Goal: Task Accomplishment & Management: Complete application form

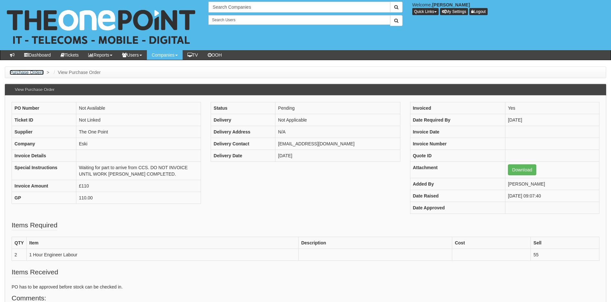
click at [35, 73] on link "Purchase Orders" at bounding box center [27, 72] width 34 height 5
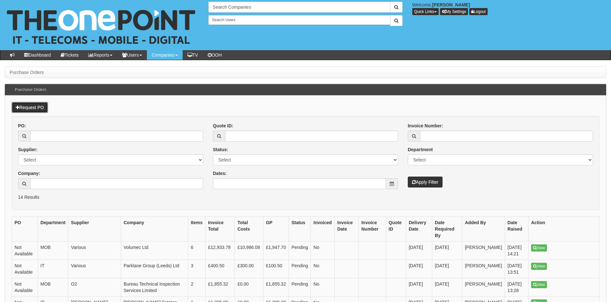
click at [37, 106] on link "Request PO" at bounding box center [30, 107] width 36 height 11
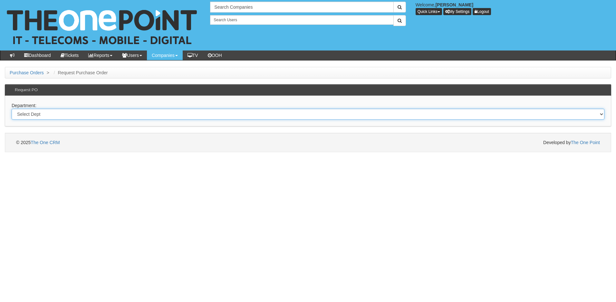
click at [43, 114] on select "Select Dept Digital Internal IT Mobiles Marketing Telecoms" at bounding box center [308, 114] width 593 height 11
select select "?pipeID=&dept=TEL"
click at [12, 109] on select "Select Dept Digital Internal IT Mobiles Marketing Telecoms" at bounding box center [308, 114] width 593 height 11
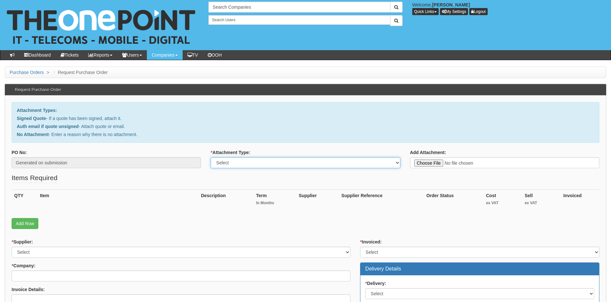
click at [300, 164] on select "Select Signed Quote Auth email with quote if unsigned No Attachment" at bounding box center [305, 162] width 189 height 11
select select "Signed Quote"
click at [211, 157] on select "Select Signed Quote Auth email with quote if unsigned No Attachment" at bounding box center [305, 162] width 189 height 11
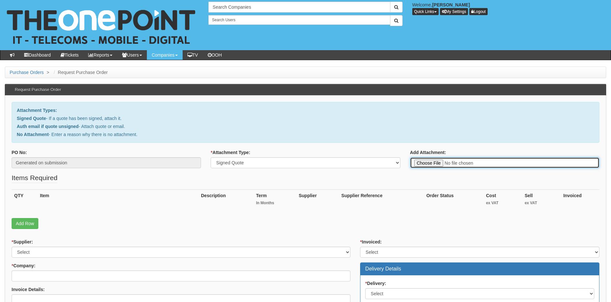
click at [434, 164] on input "Add Attachment:" at bounding box center [504, 162] width 189 height 11
type input "C:\fakepath\Beaute 21 - VoIP Renewal.pdf"
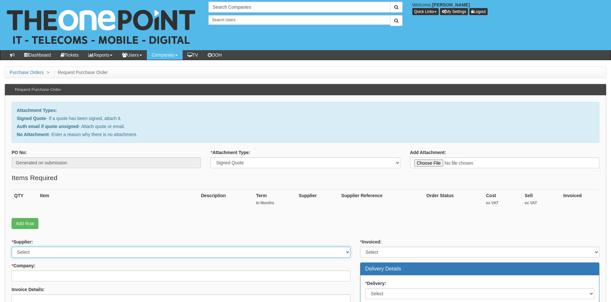
click at [83, 252] on select "Select 123 REG.co.uk 1Password 3 4Gon AA Jones Electric Ltd Abzorb Access Group…" at bounding box center [181, 252] width 339 height 11
select select "72"
click at [81, 252] on select "Select 123 REG.co.uk 1Password 3 4Gon AA Jones Electric Ltd Abzorb Access Group…" at bounding box center [181, 252] width 339 height 11
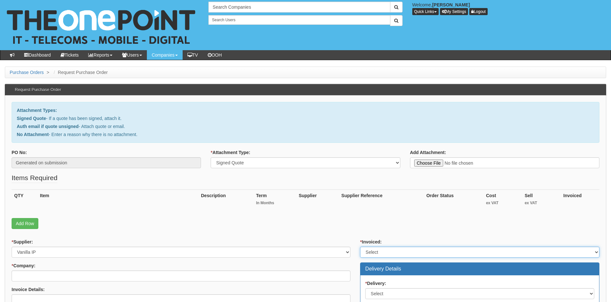
click at [392, 250] on select "Select Yes No N/A STB (part of order)" at bounding box center [479, 252] width 239 height 11
select select "1"
click at [360, 247] on select "Select Yes No N/A STB (part of order)" at bounding box center [479, 252] width 239 height 11
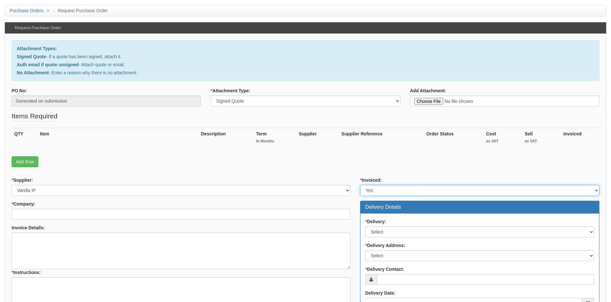
scroll to position [64, 0]
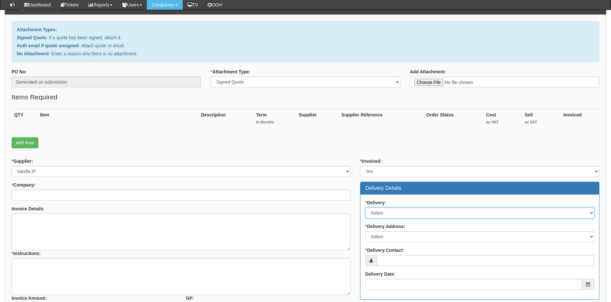
click at [417, 211] on select "Select No Not Applicable Yes" at bounding box center [479, 213] width 229 height 11
select select "3"
click at [365, 208] on select "Select No Not Applicable Yes" at bounding box center [479, 213] width 229 height 11
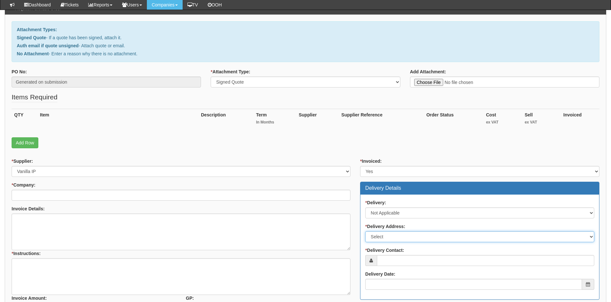
click at [416, 233] on select "Select Not Applicable Other" at bounding box center [479, 237] width 229 height 11
select select "N/A"
click at [365, 232] on select "Select Not Applicable Other" at bounding box center [479, 237] width 229 height 11
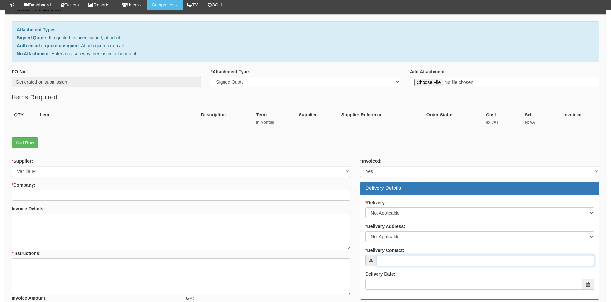
click at [400, 261] on input "* Delivery Contact:" at bounding box center [485, 260] width 217 height 11
click at [393, 264] on input "* Delivery Contact:" at bounding box center [485, 260] width 217 height 11
paste input "emma@beaute21.co.uk"
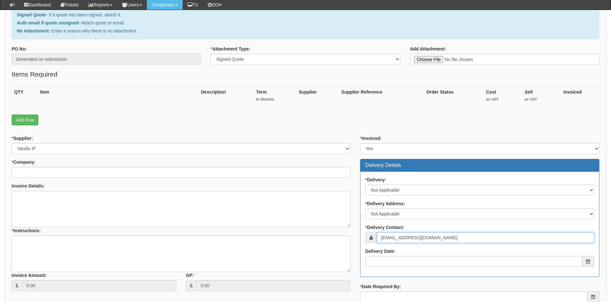
scroll to position [97, 0]
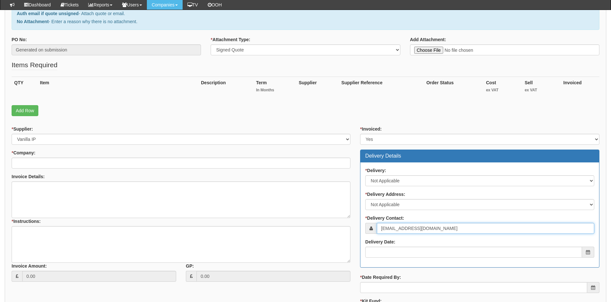
type input "emma@beaute21.co.uk"
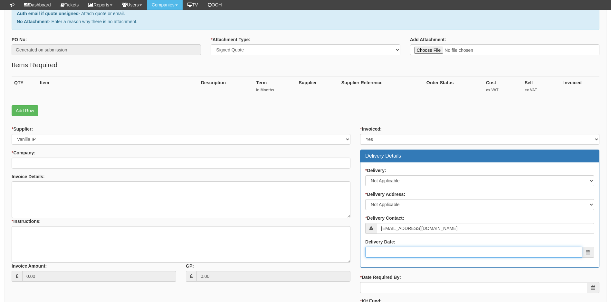
click at [418, 252] on input "Delivery Date:" at bounding box center [473, 252] width 217 height 11
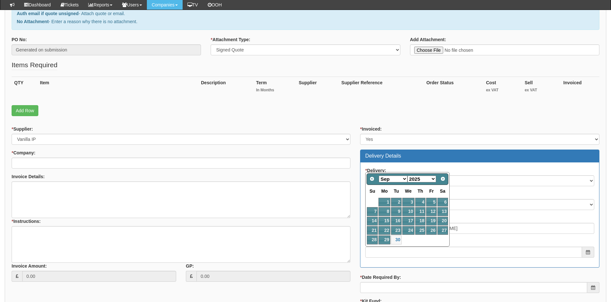
click at [405, 176] on select "Jan Feb Mar Apr May Jun Jul Aug Sep Oct Nov Dec" at bounding box center [393, 179] width 29 height 7
click at [408, 200] on link "1" at bounding box center [408, 202] width 12 height 9
type input "2025-10-01"
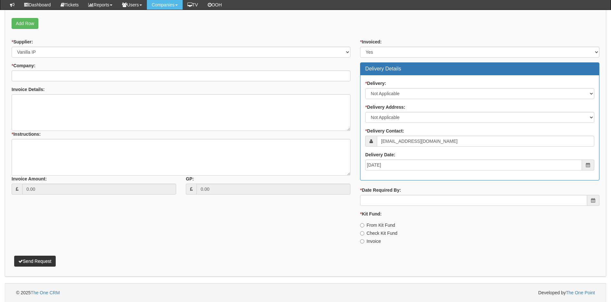
scroll to position [184, 0]
click at [418, 202] on input "* Date Required By:" at bounding box center [473, 200] width 227 height 11
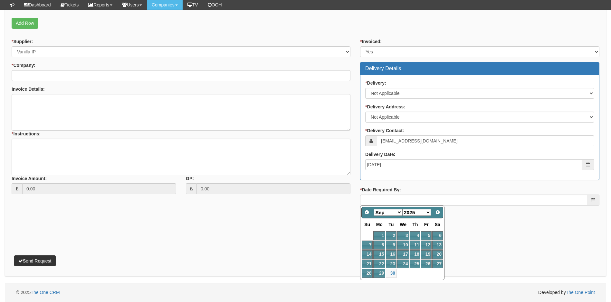
click at [400, 211] on select "Jan Feb Mar Apr May Jun Jul Aug Sep Oct Nov Dec" at bounding box center [388, 212] width 29 height 7
click at [405, 235] on link "1" at bounding box center [403, 236] width 12 height 9
type input "2025-10-01"
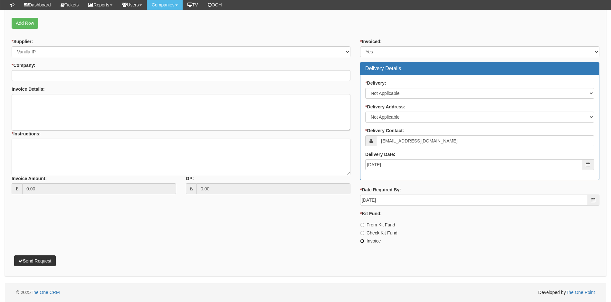
click at [361, 243] on input "Invoice" at bounding box center [362, 241] width 4 height 4
radio input "true"
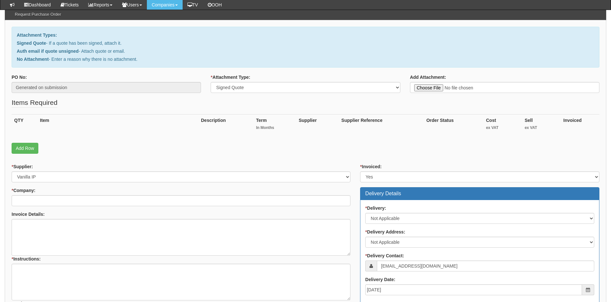
scroll to position [55, 0]
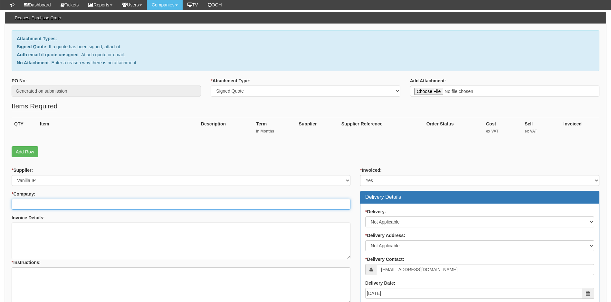
click at [73, 205] on input "* Company:" at bounding box center [181, 204] width 339 height 11
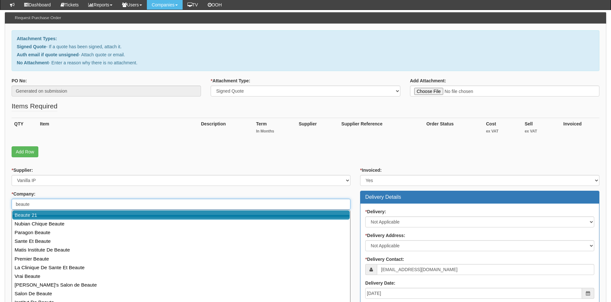
click at [58, 214] on link "Beaute 21" at bounding box center [181, 215] width 338 height 9
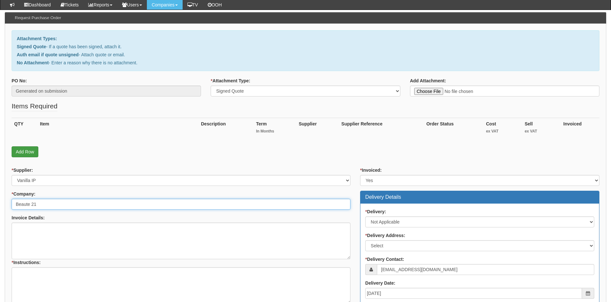
type input "Beaute 21"
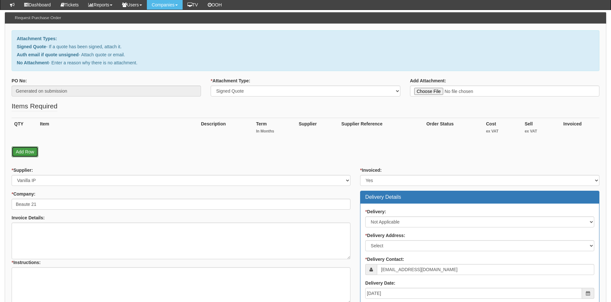
click at [31, 153] on link "Add Row" at bounding box center [25, 152] width 27 height 11
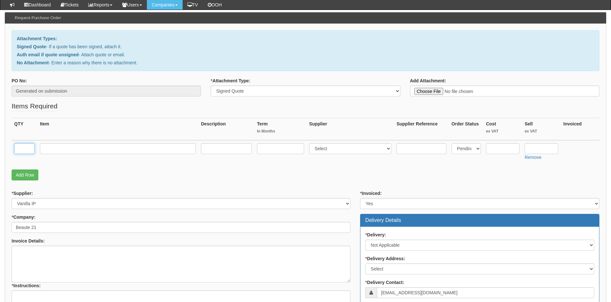
click at [24, 148] on input "text" at bounding box center [24, 148] width 21 height 11
type input "1"
click at [51, 148] on input "text" at bounding box center [118, 148] width 156 height 11
paste input "VoIP Standard User V2000"
type input "VoIP Standard User V2000"
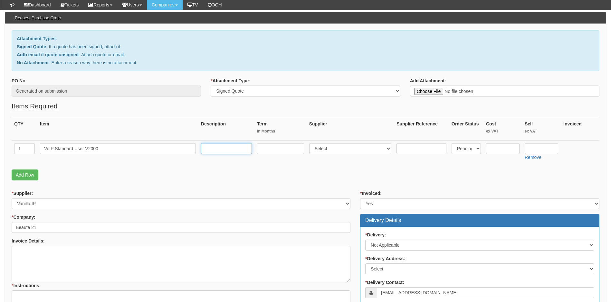
click at [211, 149] on input "text" at bounding box center [226, 148] width 51 height 11
type input "Inc 2000 minutes,"
click at [292, 150] on input "text" at bounding box center [280, 148] width 47 height 11
type input "36"
click at [353, 146] on select "Select 123 REG.co.uk 1Password 3 4Gon AA Jones Electric Ltd Abzorb Access Group…" at bounding box center [350, 148] width 82 height 11
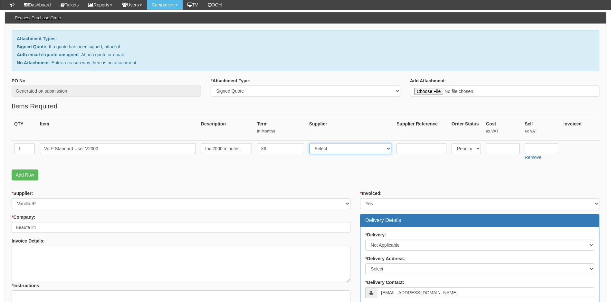
select select "72"
click at [353, 146] on select "Select 123 REG.co.uk 1Password 3 4Gon AA Jones Electric Ltd Abzorb Access Group…" at bounding box center [350, 148] width 82 height 11
drag, startPoint x: 501, startPoint y: 149, endPoint x: 371, endPoint y: 148, distance: 130.5
click at [500, 149] on input "text" at bounding box center [502, 148] width 33 height 11
type input "6.62"
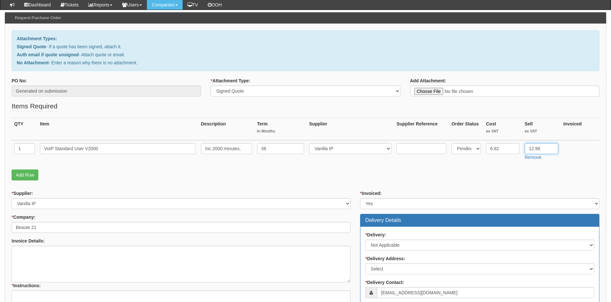
type input "12.99"
click at [243, 149] on input "Inc 2000 minutes," at bounding box center [226, 148] width 51 height 11
type input "Inc 2000 minutes, 90 day call recording and VM"
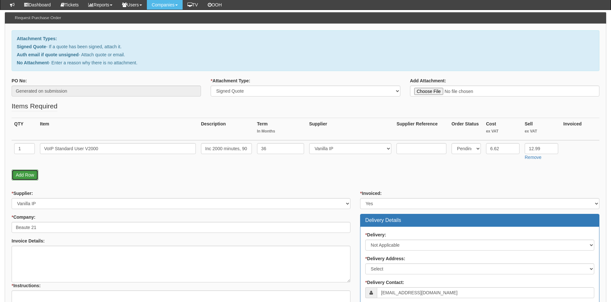
click at [24, 173] on link "Add Row" at bounding box center [25, 175] width 27 height 11
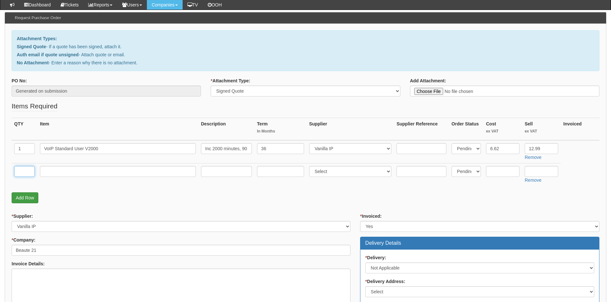
click at [24, 173] on input "text" at bounding box center [24, 171] width 21 height 11
click at [26, 172] on input "text" at bounding box center [24, 171] width 21 height 11
type input "1"
click at [58, 172] on input "text" at bounding box center [118, 171] width 156 height 11
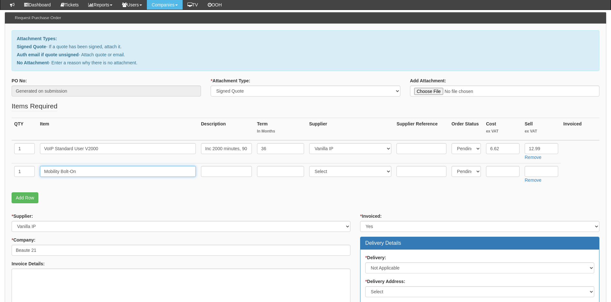
type input "Mobility Bolt-On"
type input "36"
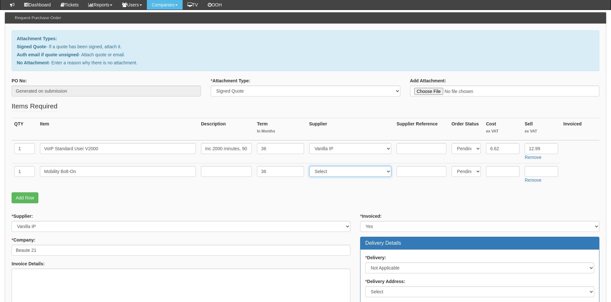
select select "72"
click at [512, 174] on input "text" at bounding box center [502, 171] width 33 height 11
type input "1.29"
type input "2.25"
click at [18, 196] on link "Add Row" at bounding box center [25, 198] width 27 height 11
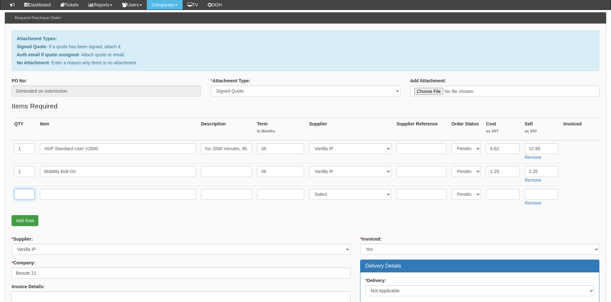
click at [18, 196] on input "text" at bounding box center [24, 194] width 21 height 11
type input "1"
click at [47, 193] on input "text" at bounding box center [118, 194] width 156 height 11
click at [67, 197] on input "text" at bounding box center [118, 194] width 156 height 11
paste input "Call Forwarding Selective inc 2x Voicemail"
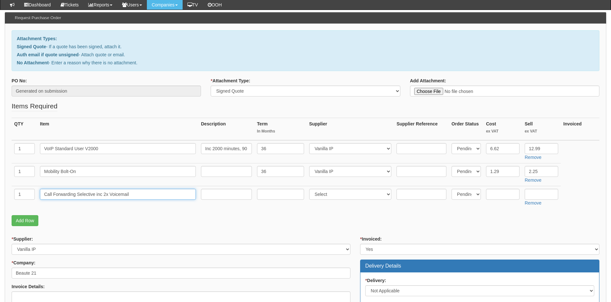
type input "Call Forwarding Selective inc 2x Voicemail"
click at [277, 197] on input "text" at bounding box center [280, 194] width 47 height 11
type input "36"
select select "72"
type input "2.40"
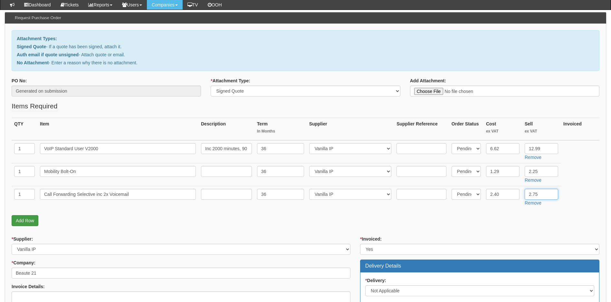
type input "2.75"
click at [33, 221] on link "Add Row" at bounding box center [25, 220] width 27 height 11
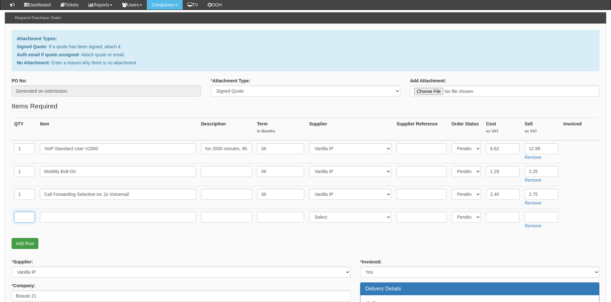
click at [33, 221] on input "text" at bounding box center [24, 217] width 21 height 11
type input "1"
click at [75, 218] on input "text" at bounding box center [118, 217] width 156 height 11
paste input "Pre-Alerting Announcement"
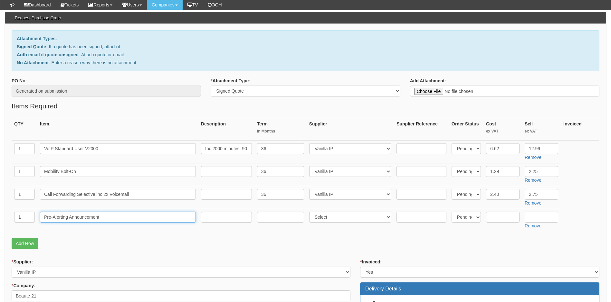
type input "Pre-Alerting Announcement"
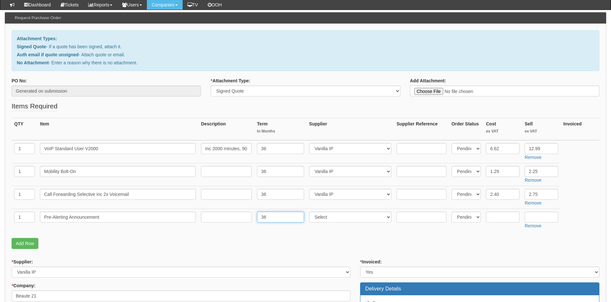
type input "36"
select select "72"
type input "1.54"
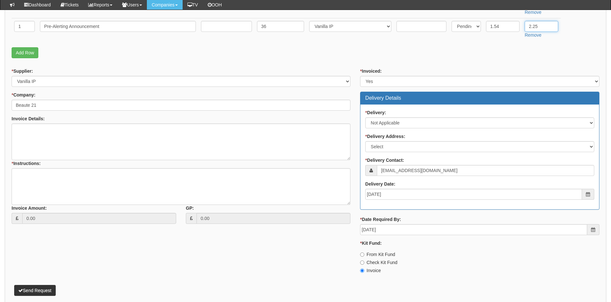
scroll to position [249, 0]
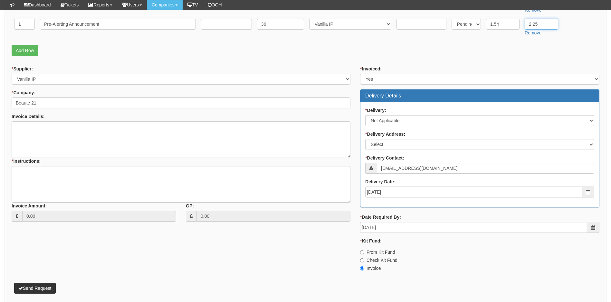
type input "2.25"
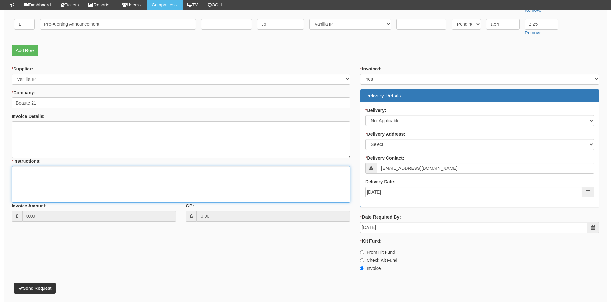
click at [29, 173] on textarea "* Instructions:" at bounding box center [181, 184] width 339 height 37
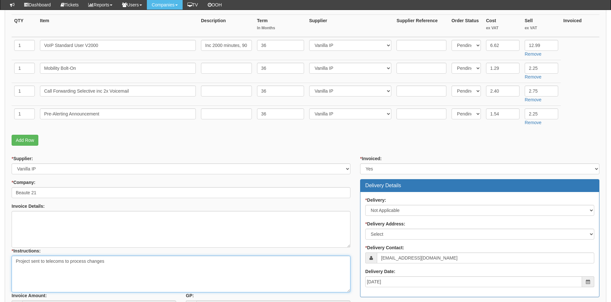
scroll to position [152, 0]
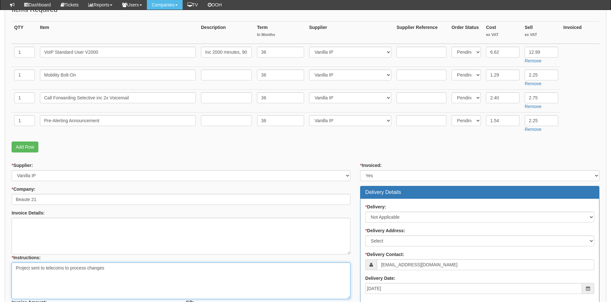
type textarea "Project sent to telecoms to process changes"
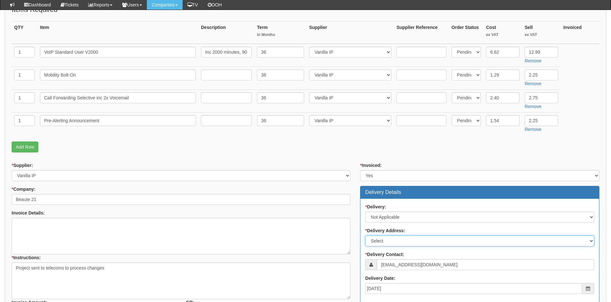
click at [409, 241] on select "Select Not Applicable Main Address - HU13 0SB Other" at bounding box center [479, 241] width 229 height 11
select select "N/A"
click at [365, 236] on select "Select Not Applicable Main Address - HU13 0SB Other" at bounding box center [479, 241] width 229 height 11
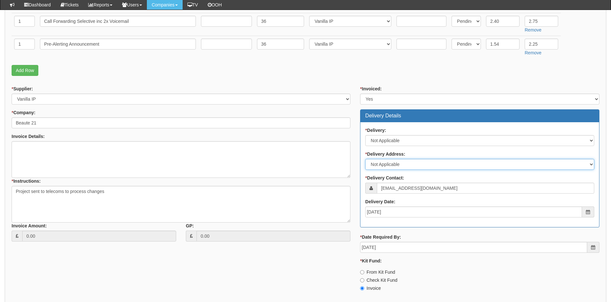
scroll to position [244, 0]
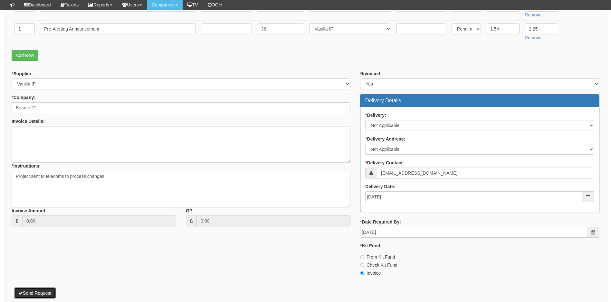
click at [35, 294] on button "Send Request" at bounding box center [35, 293] width 42 height 11
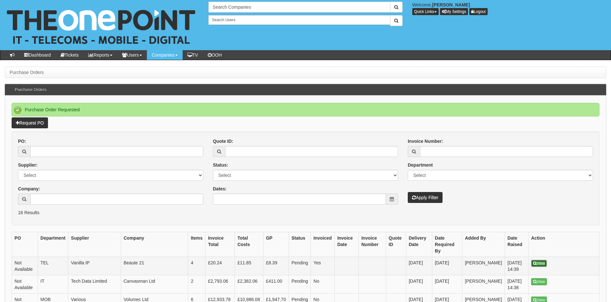
click at [544, 260] on link "View" at bounding box center [539, 263] width 16 height 7
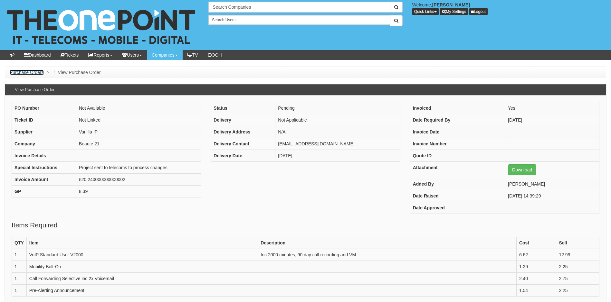
click at [26, 73] on link "Purchase Orders" at bounding box center [27, 72] width 34 height 5
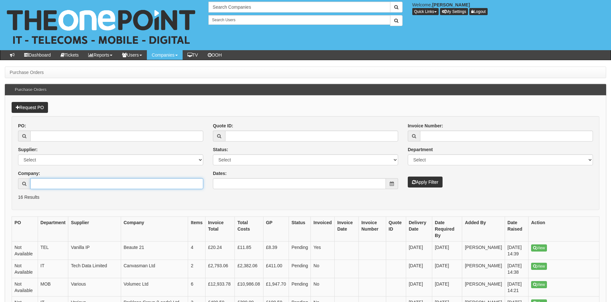
click at [67, 181] on input "Company:" at bounding box center [116, 183] width 173 height 11
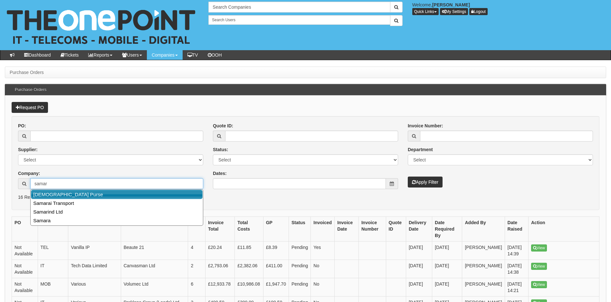
click at [63, 195] on link "Samaritans Purse" at bounding box center [117, 194] width 172 height 9
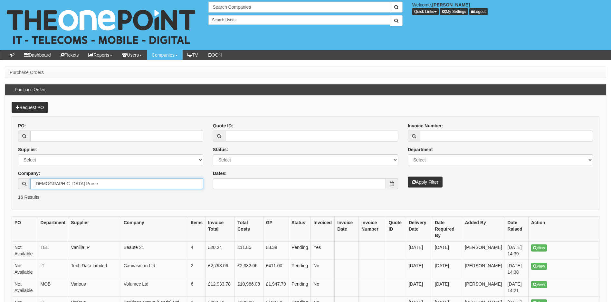
type input "Samaritans Purse"
click at [431, 186] on button "Apply Filter" at bounding box center [425, 182] width 35 height 11
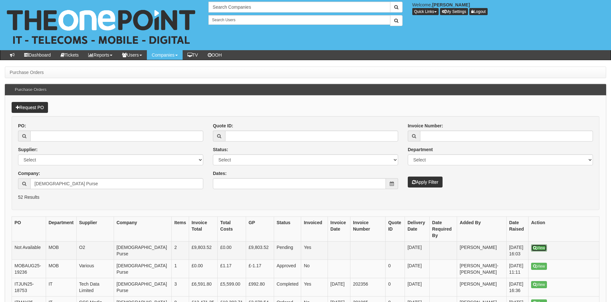
click at [539, 250] on link "View" at bounding box center [539, 248] width 16 height 7
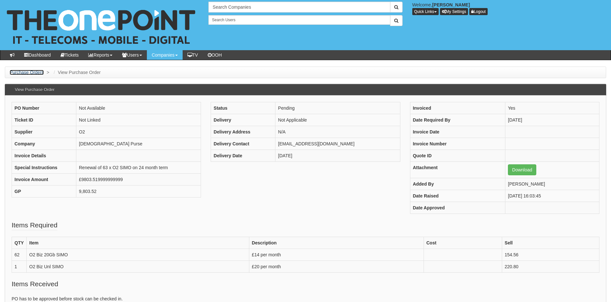
click at [32, 70] on link "Purchase Orders" at bounding box center [27, 72] width 34 height 5
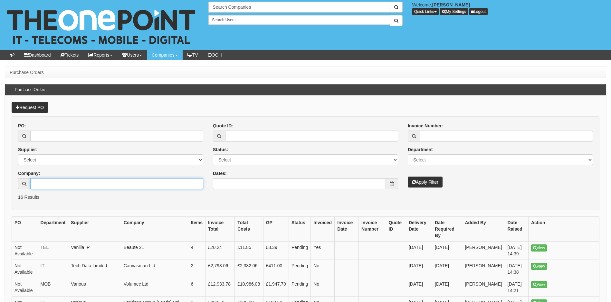
click at [86, 184] on input "Company:" at bounding box center [116, 183] width 173 height 11
click at [86, 184] on input "beaute21" at bounding box center [116, 183] width 173 height 11
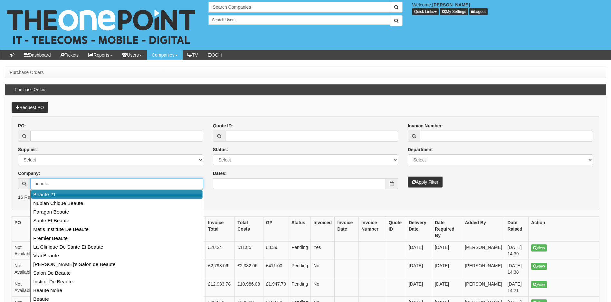
click at [80, 194] on link "Beaute 21" at bounding box center [117, 194] width 172 height 9
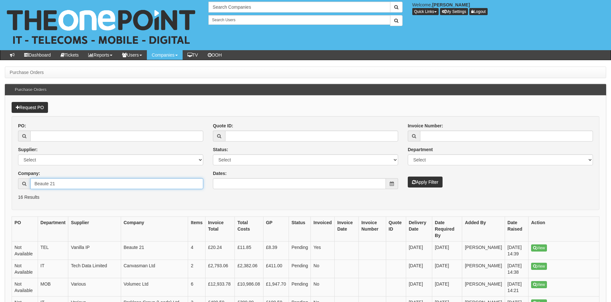
type input "Beaute 21"
click at [433, 183] on button "Apply Filter" at bounding box center [425, 182] width 35 height 11
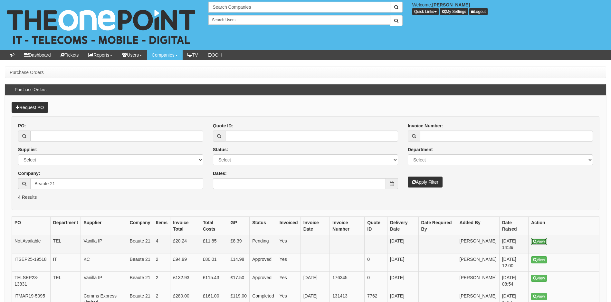
click at [540, 242] on link "View" at bounding box center [539, 241] width 16 height 7
